Goal: Task Accomplishment & Management: Manage account settings

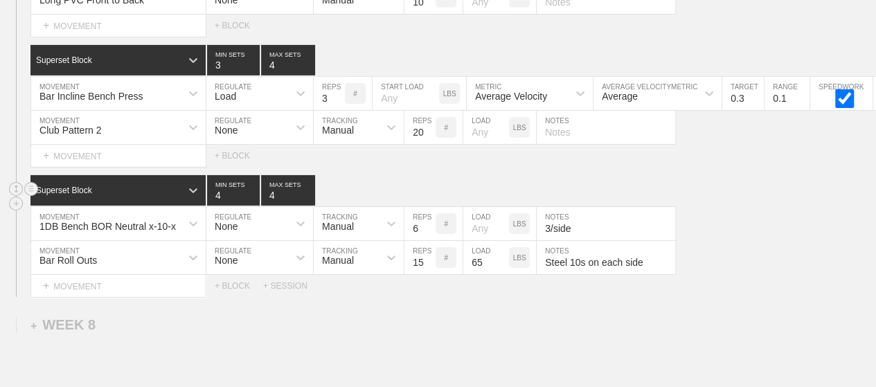
scroll to position [10316, 0]
click at [673, 175] on div "Superset Block 4 MIN SETS 4 MAX SETS" at bounding box center [452, 190] width 845 height 30
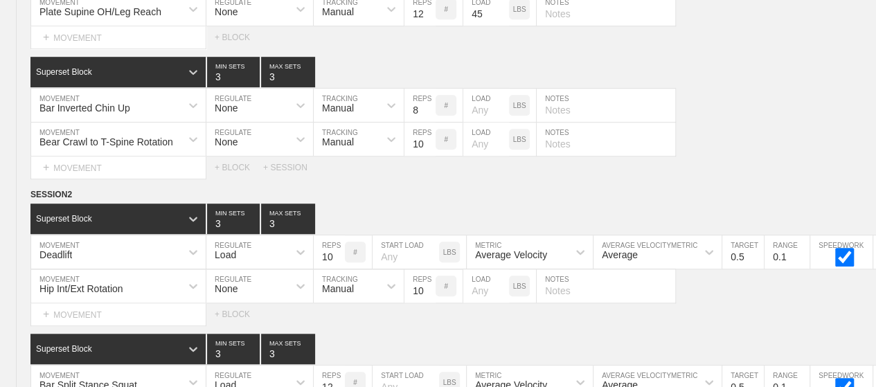
scroll to position [0, 0]
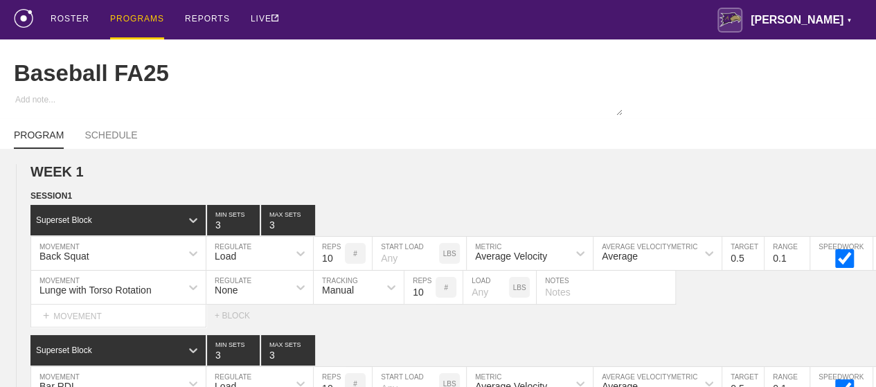
click at [144, 15] on div "PROGRAMS" at bounding box center [137, 19] width 54 height 39
click at [129, 8] on div "PROGRAMS" at bounding box center [137, 19] width 54 height 39
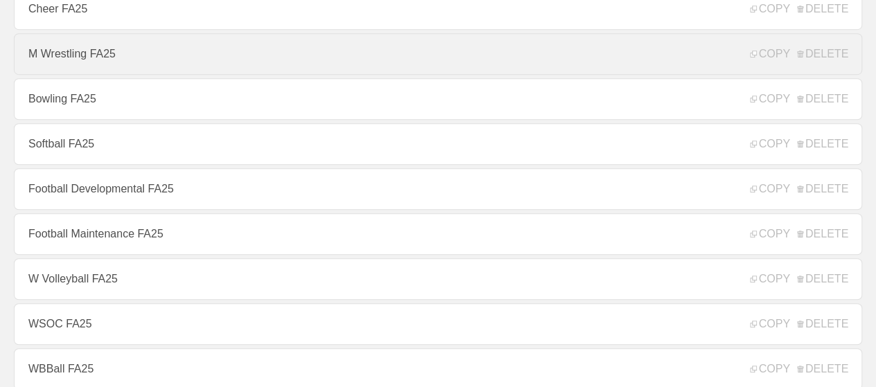
scroll to position [415, 0]
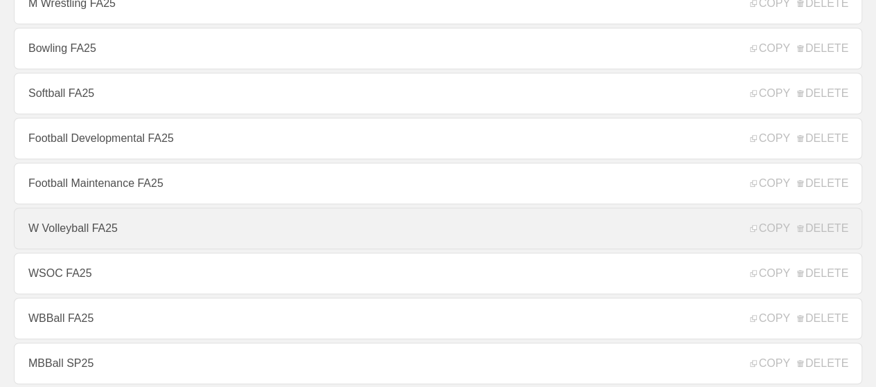
click at [74, 229] on link "W Volleyball FA25" at bounding box center [438, 229] width 848 height 42
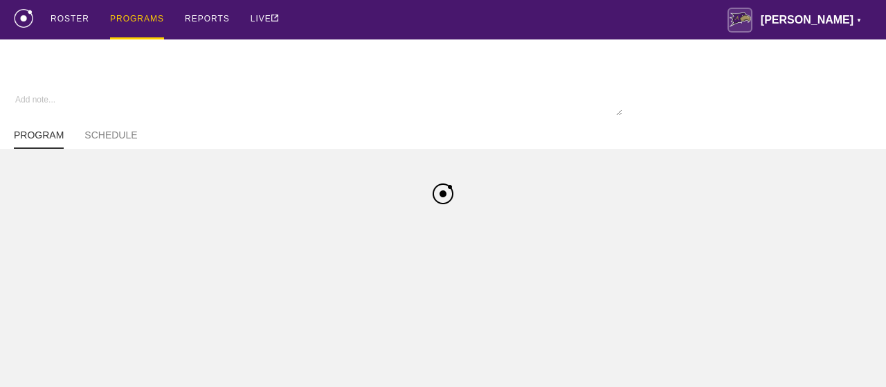
type textarea "x"
type input "W Volleyball FA25"
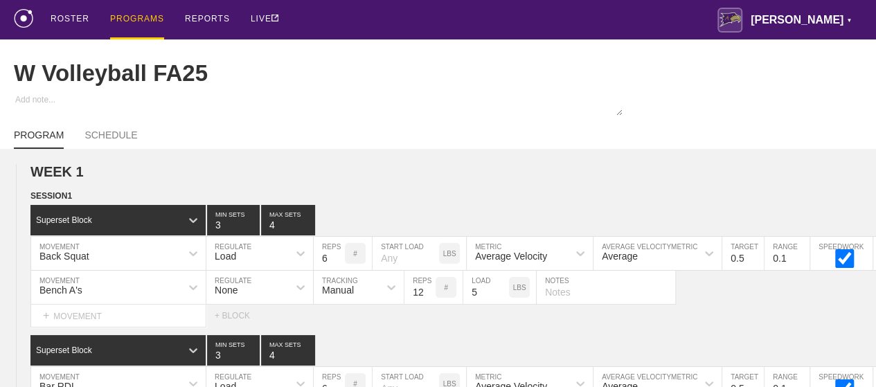
click at [516, 19] on div "ROSTER PROGRAMS REPORTS LIVE [PERSON_NAME] ▼ [PERSON_NAME][EMAIL_ADDRESS][PERSO…" at bounding box center [438, 19] width 848 height 39
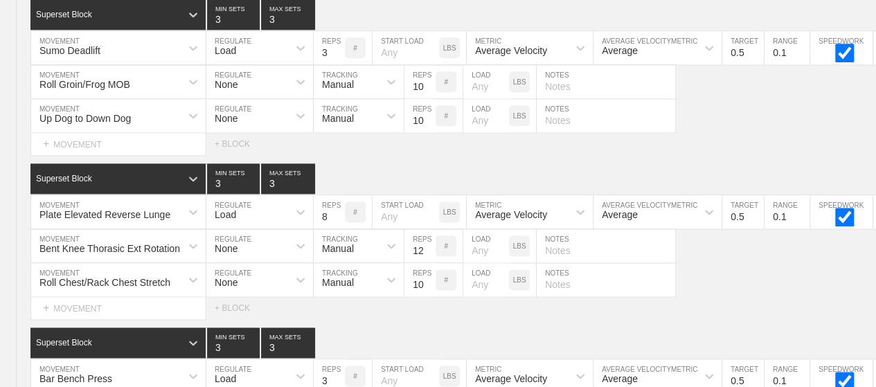
scroll to position [16739, 0]
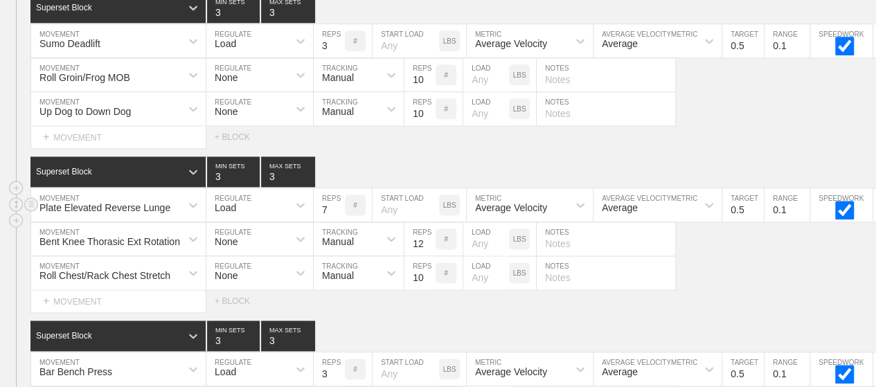
click at [336, 188] on input "7" at bounding box center [329, 204] width 31 height 33
type input "6"
click at [336, 188] on input "6" at bounding box center [329, 204] width 31 height 33
click at [341, 156] on div "Superset Block 3 MIN SETS 3 MAX SETS" at bounding box center [452, 171] width 845 height 30
click at [747, 256] on div "Roll Chest/Rack Chest Stretch MOVEMENT None REGULATE Manual TRACKING 10 REPS # …" at bounding box center [438, 273] width 876 height 34
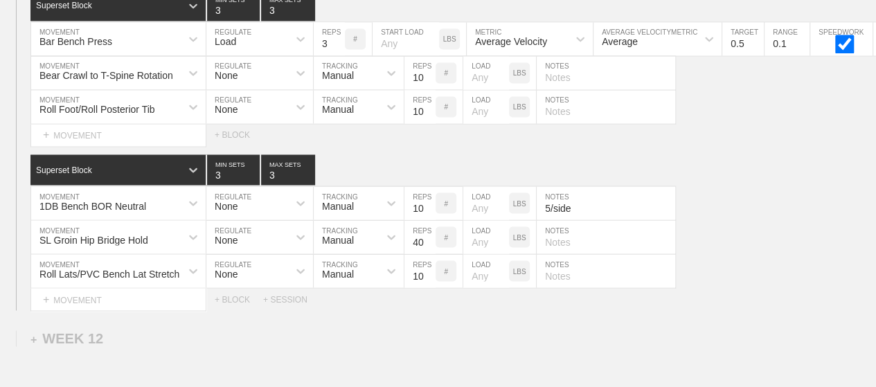
scroll to position [17098, 0]
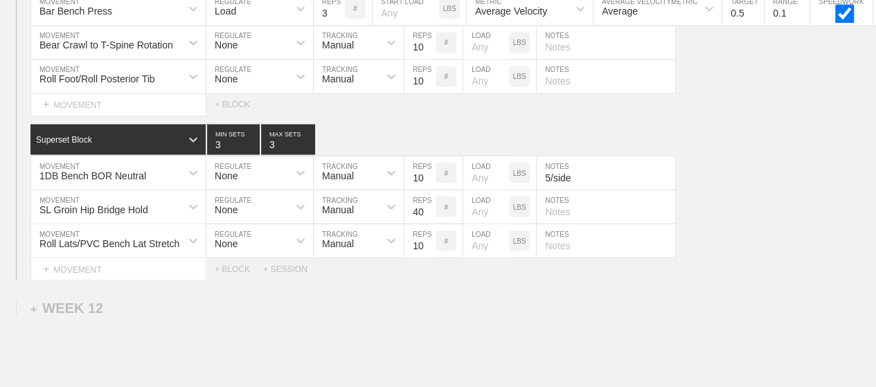
click at [747, 258] on div "Select... MOVEMENT + MOVEMENT + BLOCK + SESSION" at bounding box center [438, 269] width 876 height 22
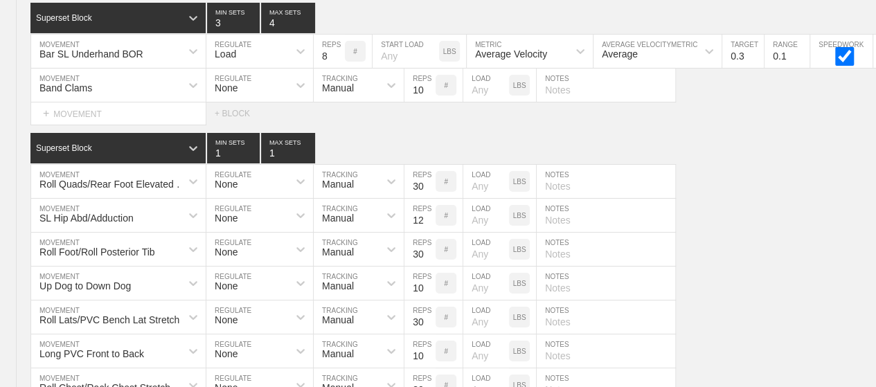
scroll to position [0, 0]
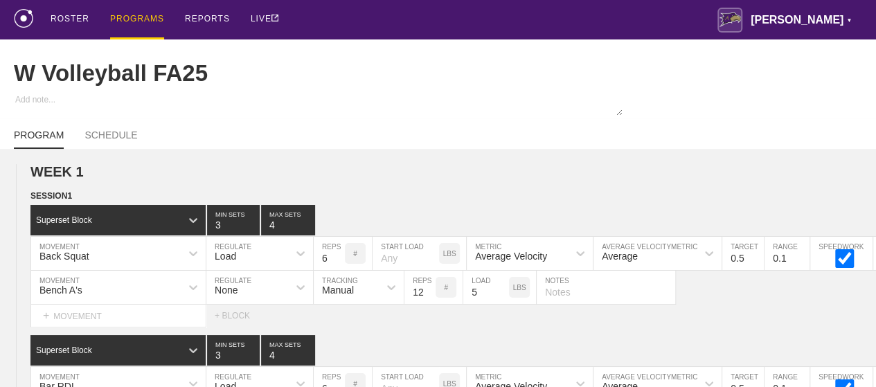
click at [140, 19] on div "PROGRAMS" at bounding box center [137, 19] width 54 height 39
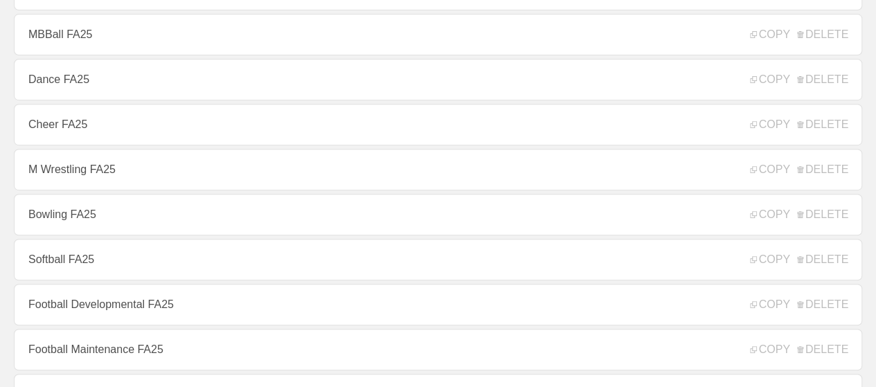
scroll to position [277, 0]
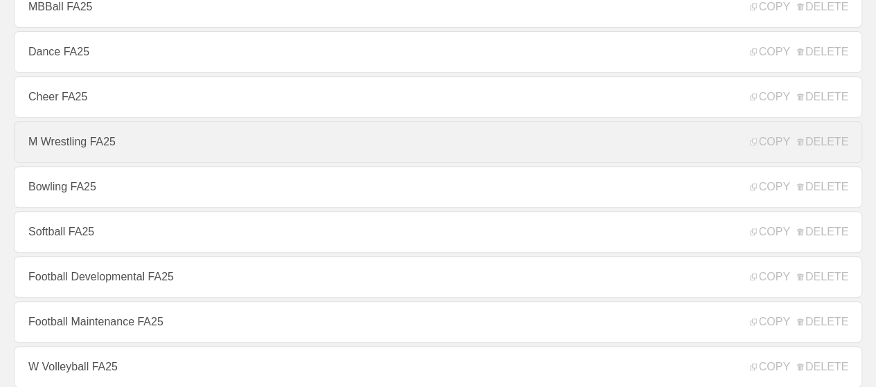
click at [125, 157] on link "M Wrestling FA25" at bounding box center [438, 142] width 848 height 42
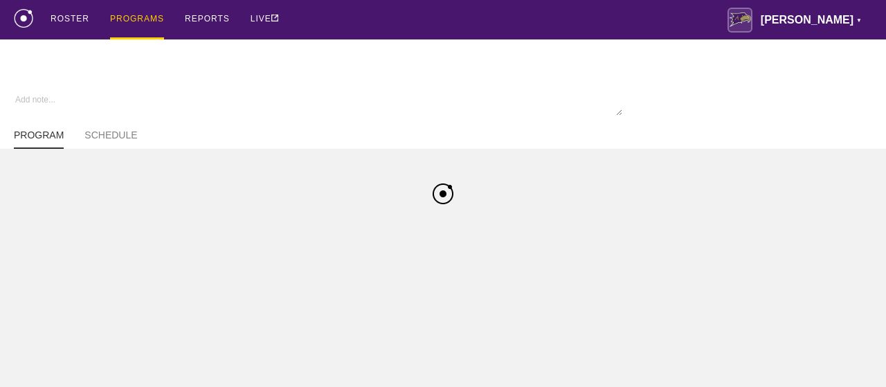
type textarea "x"
type input "M Wrestling FA25"
click at [378, 18] on div "ROSTER PROGRAMS REPORTS LIVE [PERSON_NAME] ▼ [PERSON_NAME][EMAIL_ADDRESS][PERSO…" at bounding box center [443, 19] width 858 height 39
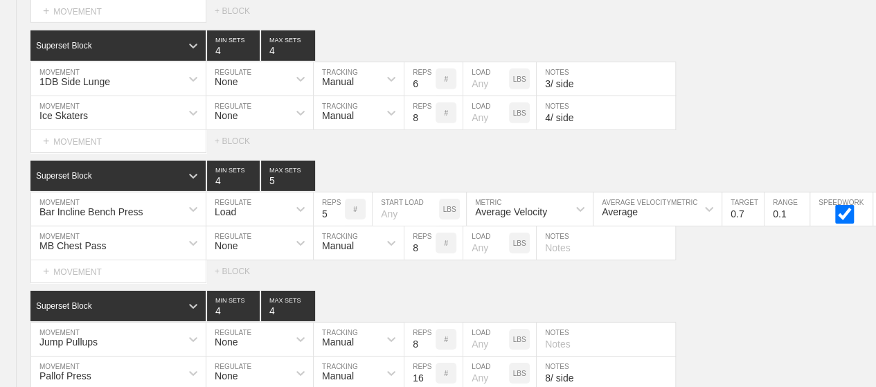
scroll to position [10172, 0]
